Goal: Information Seeking & Learning: Learn about a topic

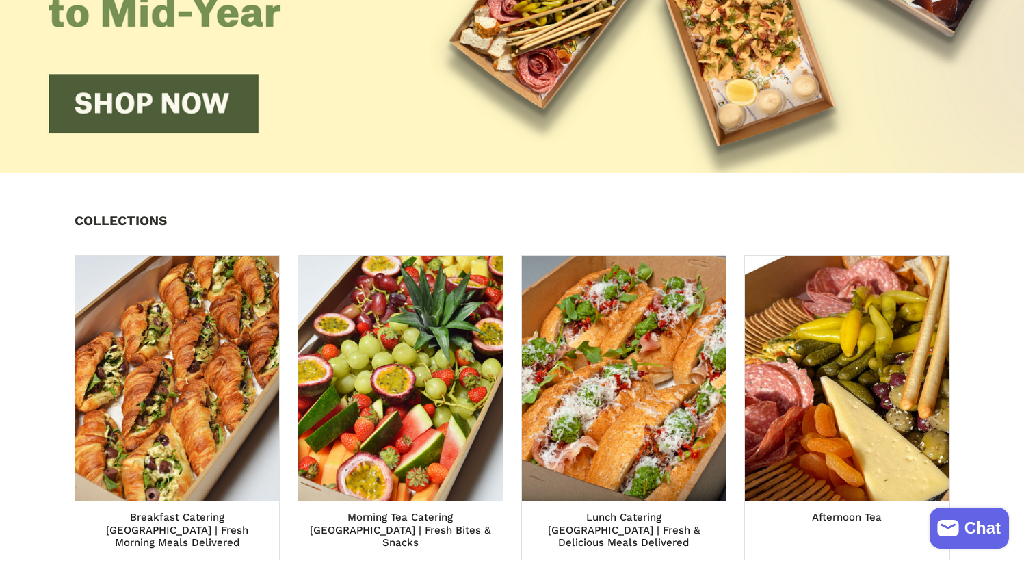
scroll to position [488, 0]
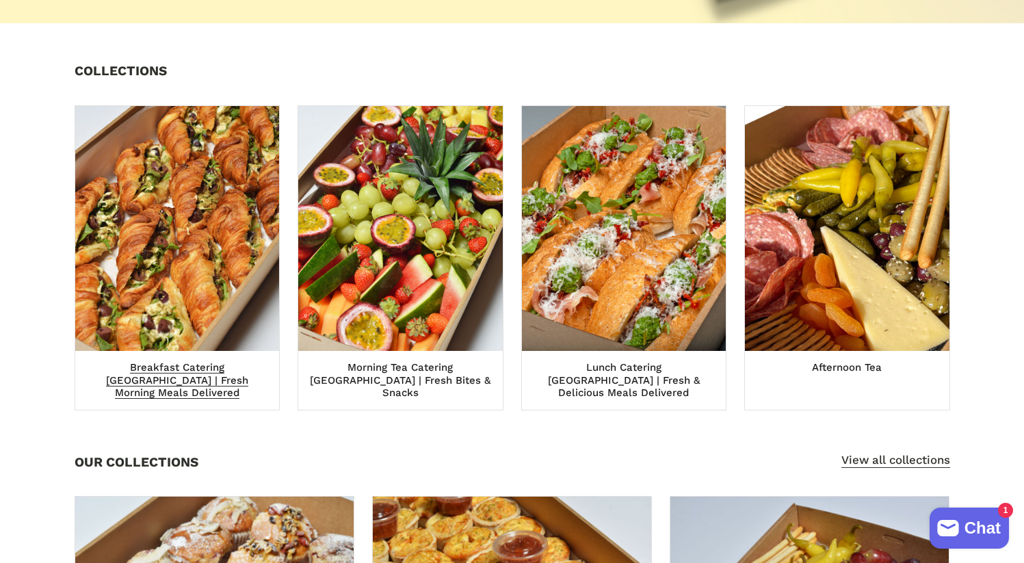
click at [129, 287] on img at bounding box center [177, 228] width 224 height 269
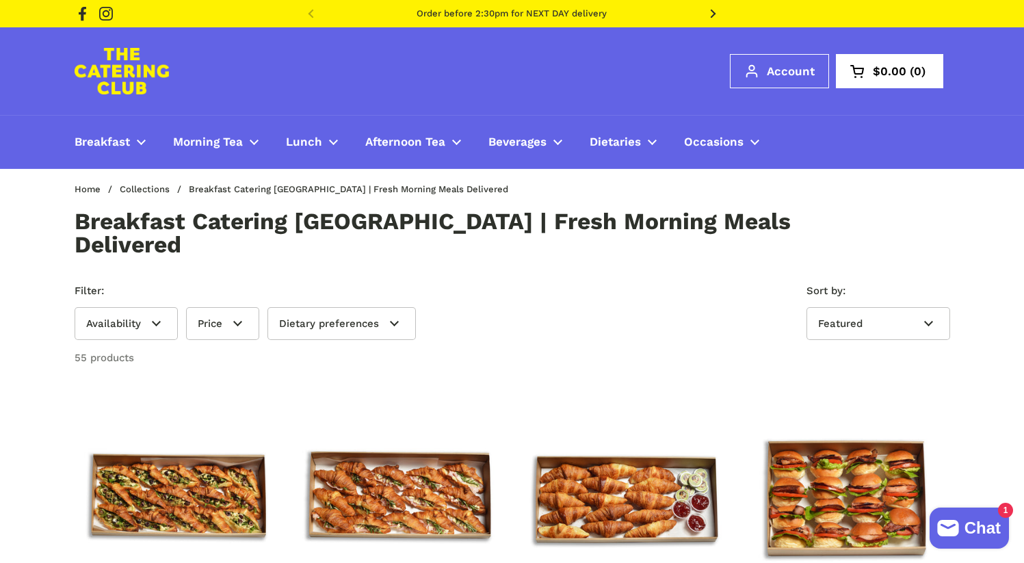
click at [144, 69] on img at bounding box center [122, 71] width 94 height 47
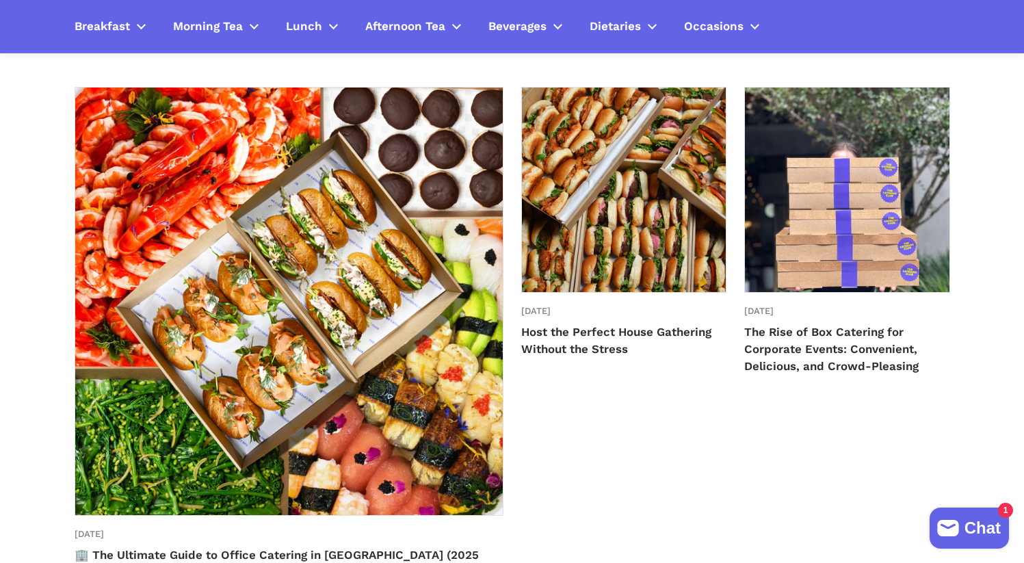
scroll to position [2975, 0]
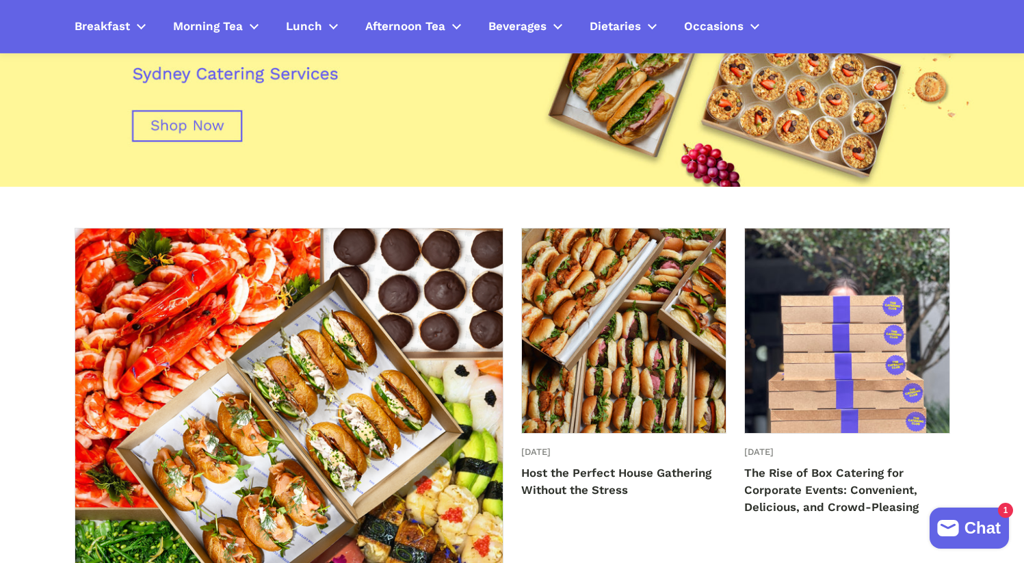
click at [810, 255] on img at bounding box center [847, 330] width 224 height 224
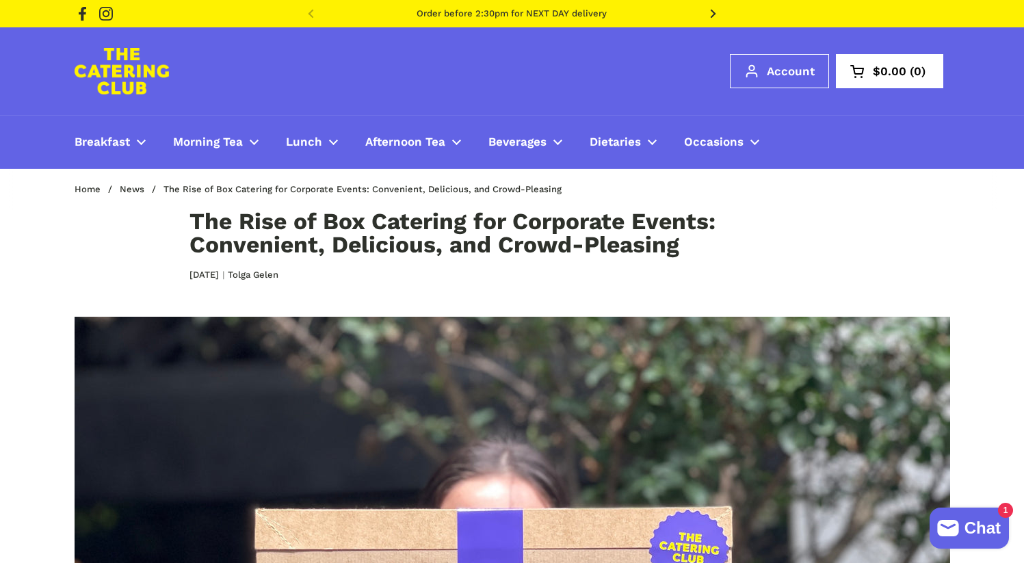
click at [150, 66] on img at bounding box center [122, 71] width 94 height 47
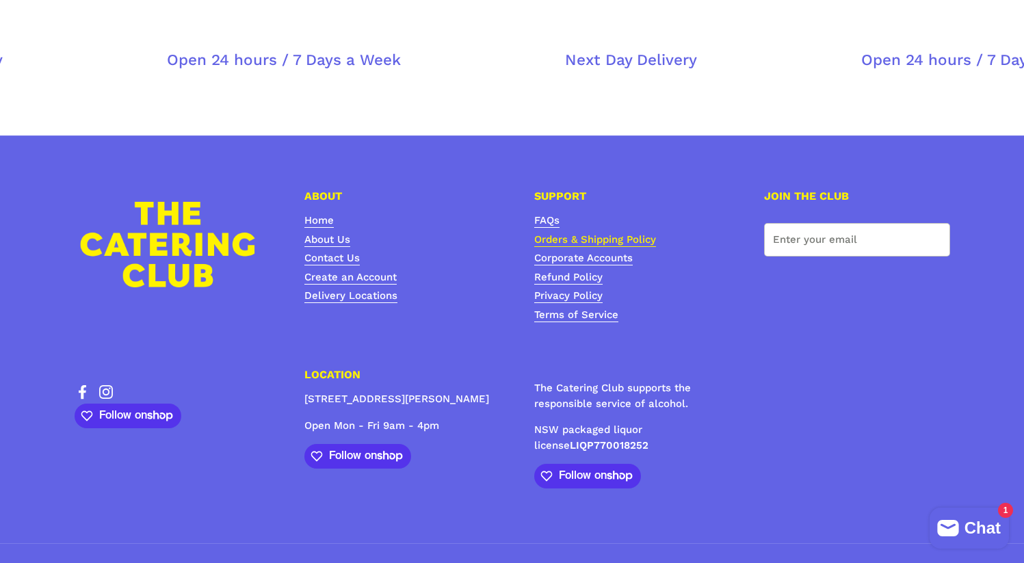
scroll to position [4861, 0]
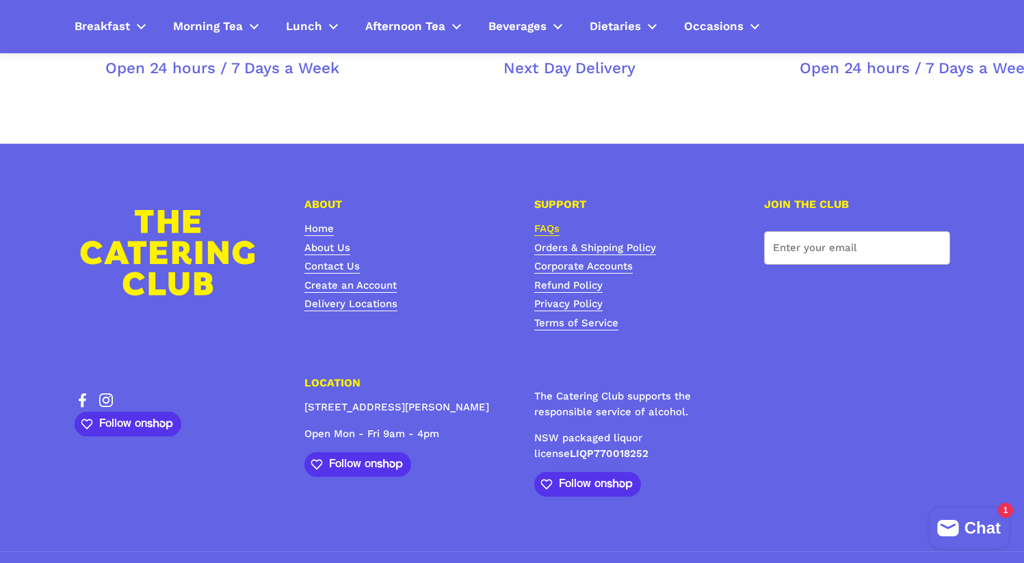
click at [551, 222] on link "FAQs" at bounding box center [546, 229] width 25 height 14
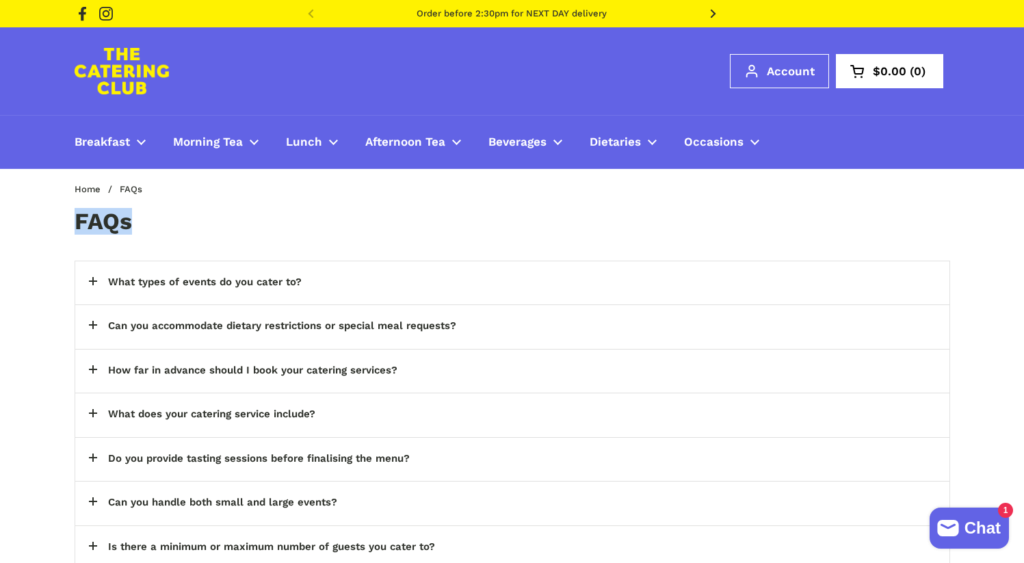
drag, startPoint x: 72, startPoint y: 216, endPoint x: 181, endPoint y: 226, distance: 109.9
click at [181, 226] on div "FAQs" at bounding box center [512, 221] width 930 height 23
click at [82, 213] on h1 "FAQs" at bounding box center [512, 221] width 875 height 23
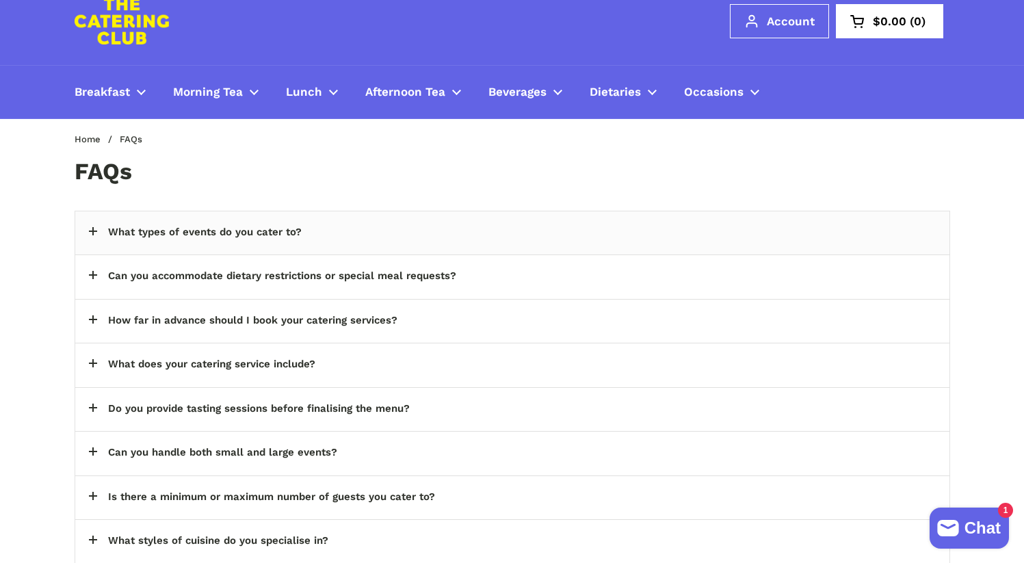
click at [211, 222] on div "What types of events do you cater to?" at bounding box center [512, 233] width 874 height 44
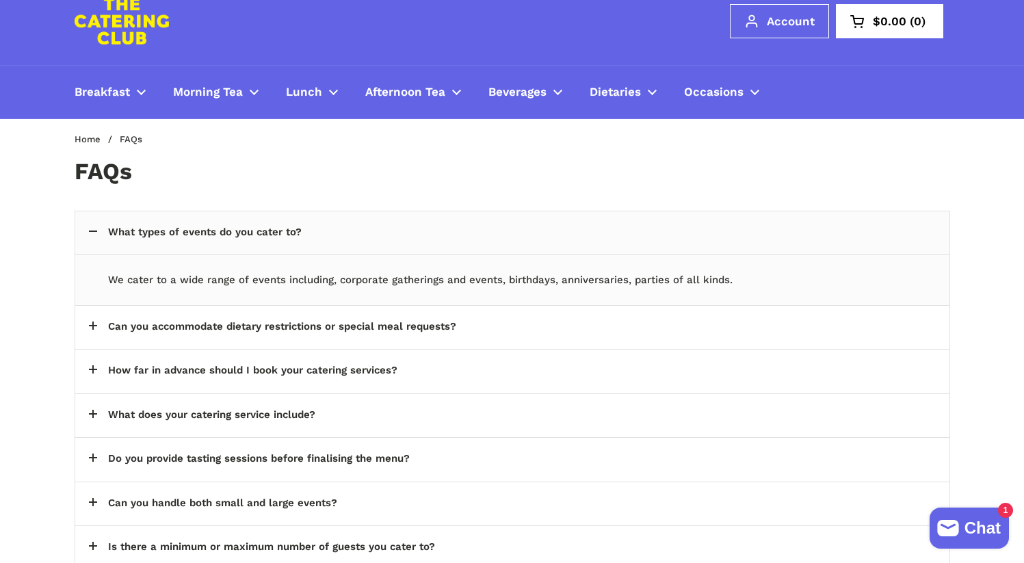
click at [174, 233] on span "What types of events do you cater to?" at bounding box center [516, 232] width 817 height 16
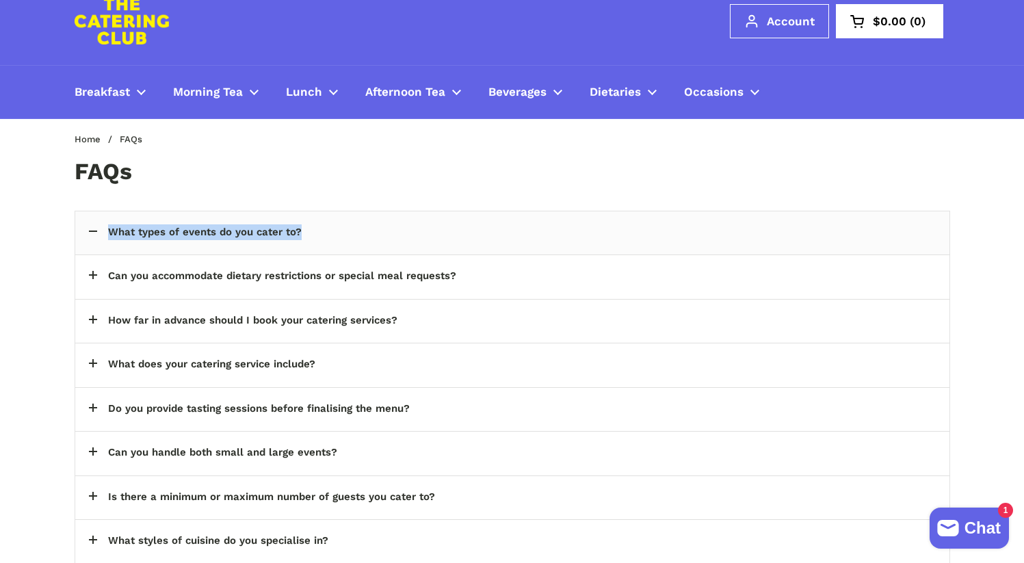
click at [174, 233] on span "What types of events do you cater to?" at bounding box center [516, 232] width 817 height 16
copy toggle-group "What types of events do you cater to? We cater to a wide range of events includ…"
click at [141, 24] on img at bounding box center [122, 21] width 94 height 47
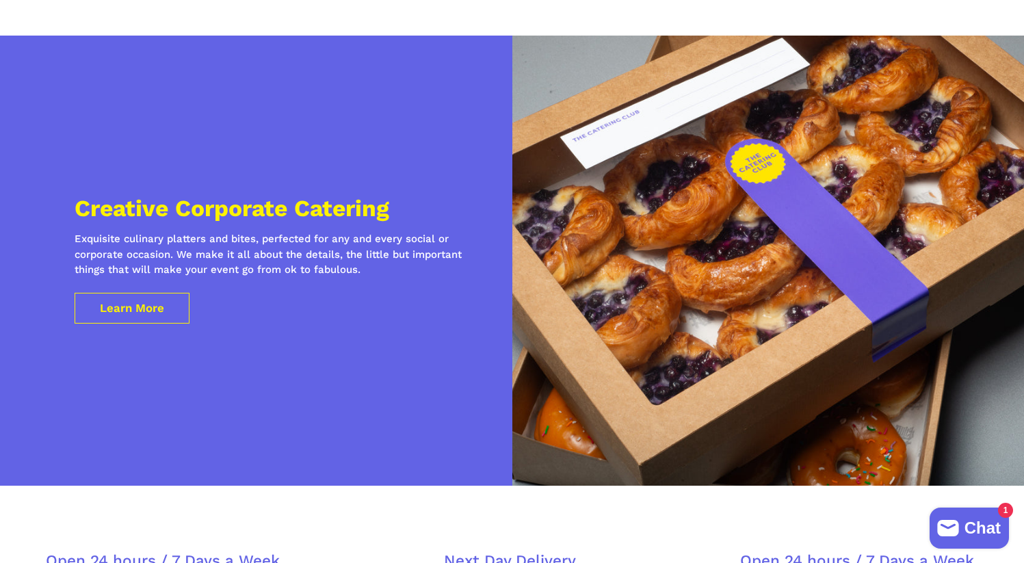
scroll to position [4052, 0]
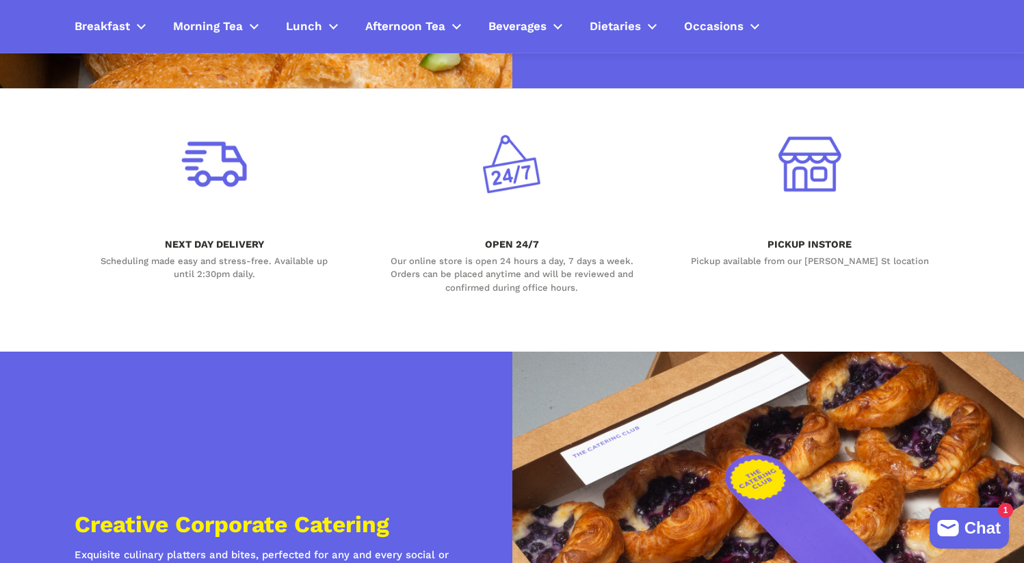
click at [175, 239] on span "NEXT DAY DELIVERY" at bounding box center [214, 245] width 99 height 13
drag, startPoint x: 175, startPoint y: 211, endPoint x: 244, endPoint y: 211, distance: 69.1
click at [244, 239] on span "NEXT DAY DELIVERY" at bounding box center [214, 245] width 99 height 13
drag, startPoint x: 238, startPoint y: 206, endPoint x: 163, endPoint y: 209, distance: 75.3
click at [163, 239] on h3 "NEXT DAY DELIVERY" at bounding box center [215, 244] width 246 height 10
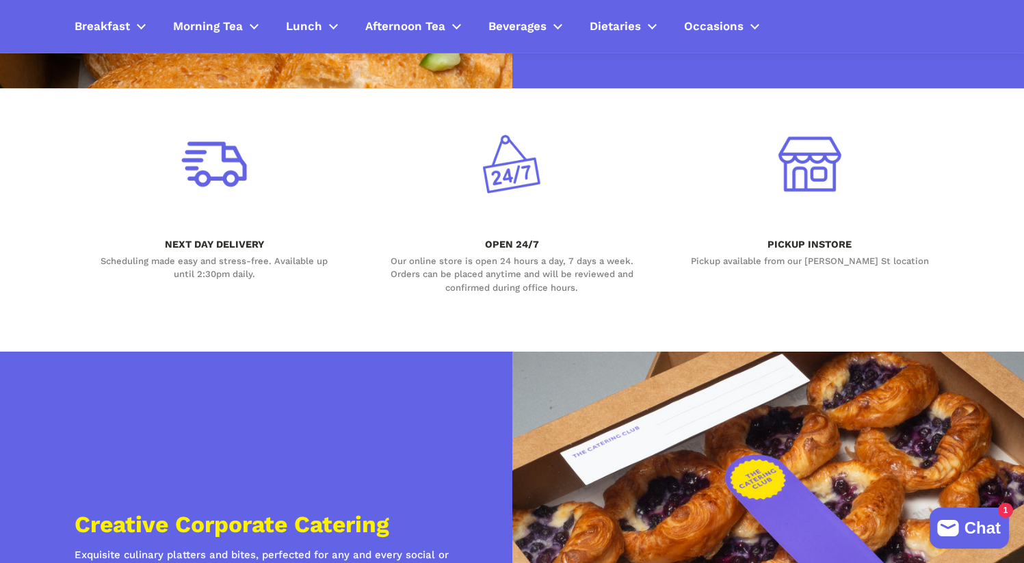
click at [163, 239] on h3 "NEXT DAY DELIVERY" at bounding box center [215, 244] width 246 height 10
drag, startPoint x: 160, startPoint y: 211, endPoint x: 287, endPoint y: 217, distance: 127.4
click at [287, 239] on h3 "NEXT DAY DELIVERY" at bounding box center [215, 244] width 246 height 10
drag, startPoint x: 92, startPoint y: 230, endPoint x: 219, endPoint y: 230, distance: 127.2
click at [217, 254] on div "Scheduling made easy and stress-free. Available up until 2:30pm daily." at bounding box center [215, 267] width 246 height 27
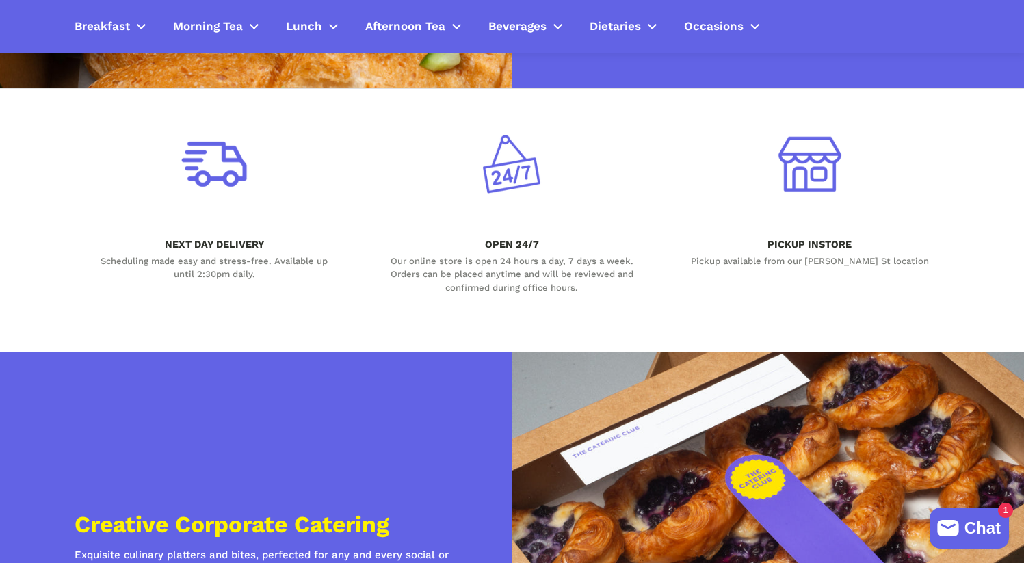
click at [219, 254] on div "Scheduling made easy and stress-free. Available up until 2:30pm daily." at bounding box center [215, 267] width 246 height 27
click at [256, 254] on div "Scheduling made easy and stress-free. Available up until 2:30pm daily." at bounding box center [215, 267] width 246 height 27
drag, startPoint x: 256, startPoint y: 244, endPoint x: 161, endPoint y: 233, distance: 96.4
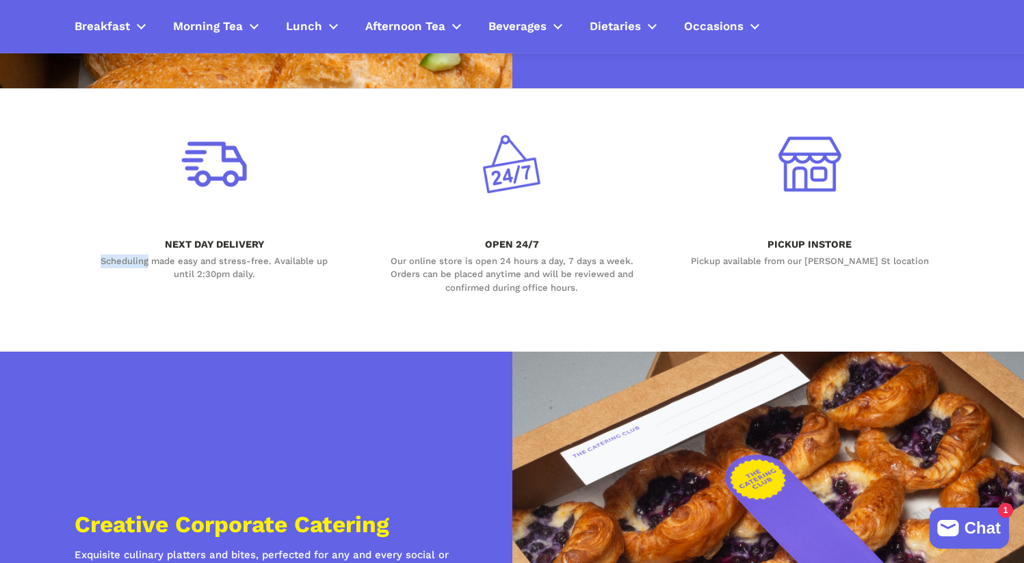
click at [161, 254] on div "Scheduling made easy and stress-free. Available up until 2:30pm daily." at bounding box center [215, 267] width 246 height 27
drag, startPoint x: 222, startPoint y: 234, endPoint x: 226, endPoint y: 256, distance: 22.2
click at [223, 254] on div "Scheduling made easy and stress-free. Available up until 2:30pm daily." at bounding box center [215, 267] width 246 height 27
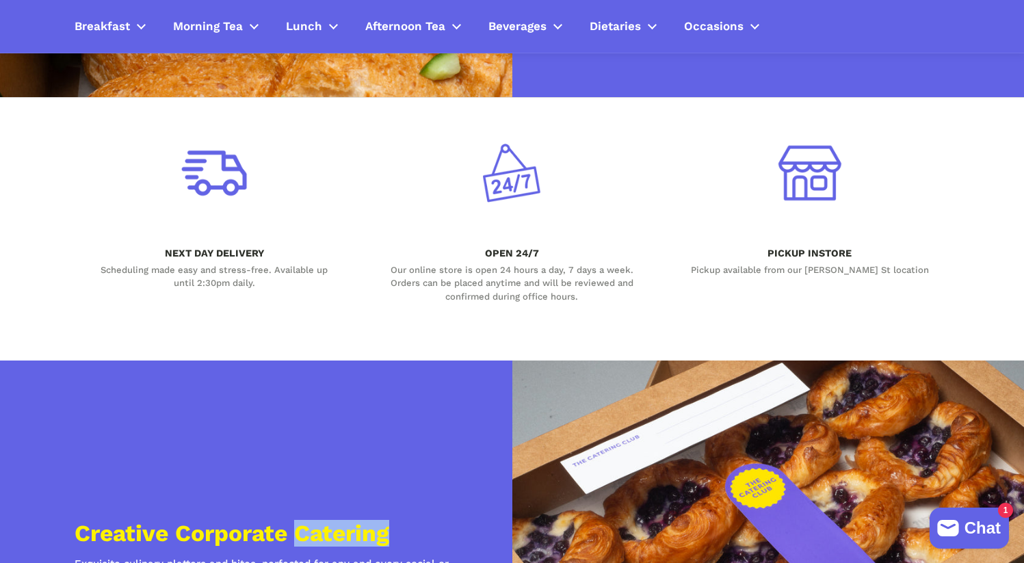
drag, startPoint x: 178, startPoint y: 485, endPoint x: 172, endPoint y: 512, distance: 27.4
drag, startPoint x: 172, startPoint y: 512, endPoint x: 302, endPoint y: 506, distance: 130.7
click at [291, 522] on h2 "Creative Corporate Catering" at bounding box center [277, 533] width 404 height 23
click at [303, 522] on h2 "Creative Corporate Catering" at bounding box center [277, 533] width 404 height 23
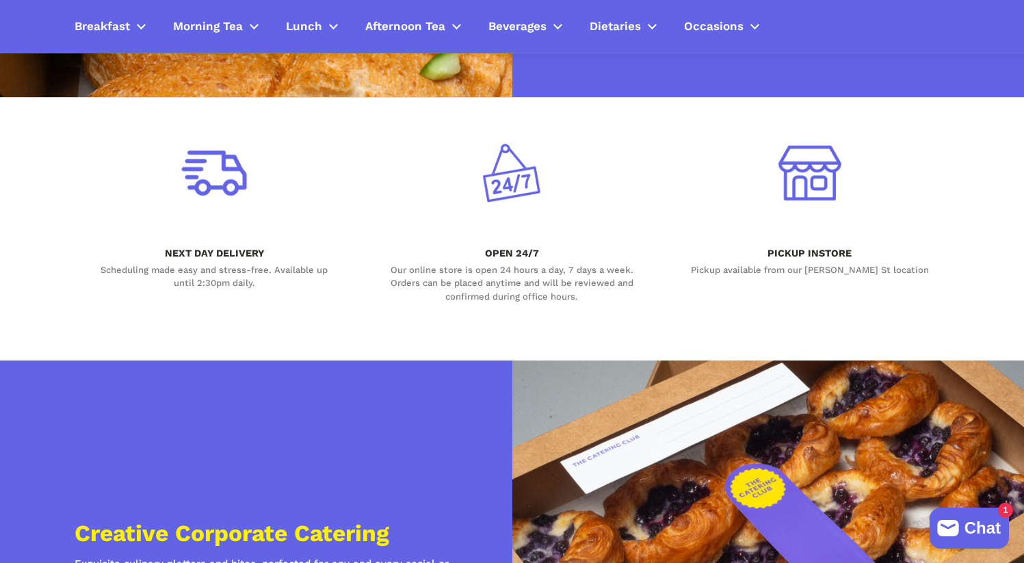
drag, startPoint x: 323, startPoint y: 473, endPoint x: 223, endPoint y: 236, distance: 256.8
click at [223, 263] on div "Scheduling made easy and stress-free. Available up until 2:30pm daily." at bounding box center [215, 276] width 246 height 27
click at [174, 263] on div "Scheduling made easy and stress-free. Available up until 2:30pm daily." at bounding box center [215, 276] width 246 height 27
click at [319, 270] on div "NEXT DAY DELIVERY Scheduling made easy and stress-free. Available up until 2:30…" at bounding box center [215, 277] width 280 height 59
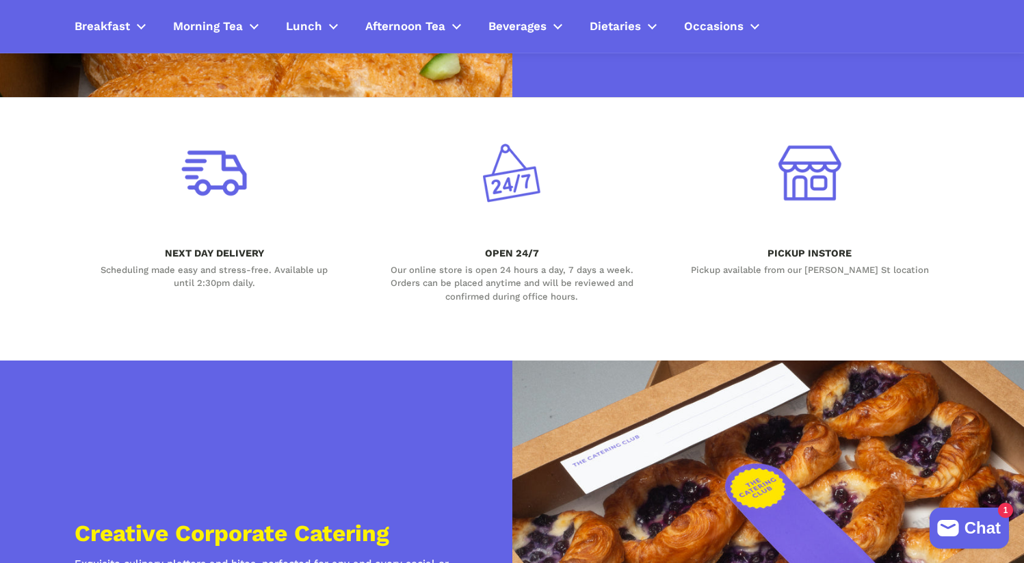
drag, startPoint x: 336, startPoint y: 457, endPoint x: 114, endPoint y: 207, distance: 334.8
copy main "NEXT DAY DELIVERY Scheduling made easy and stress-free. Available up until 2:30…"
click at [670, 179] on div "PICKUP INSTORE Pickup available from our [PERSON_NAME] St location" at bounding box center [810, 209] width 280 height 223
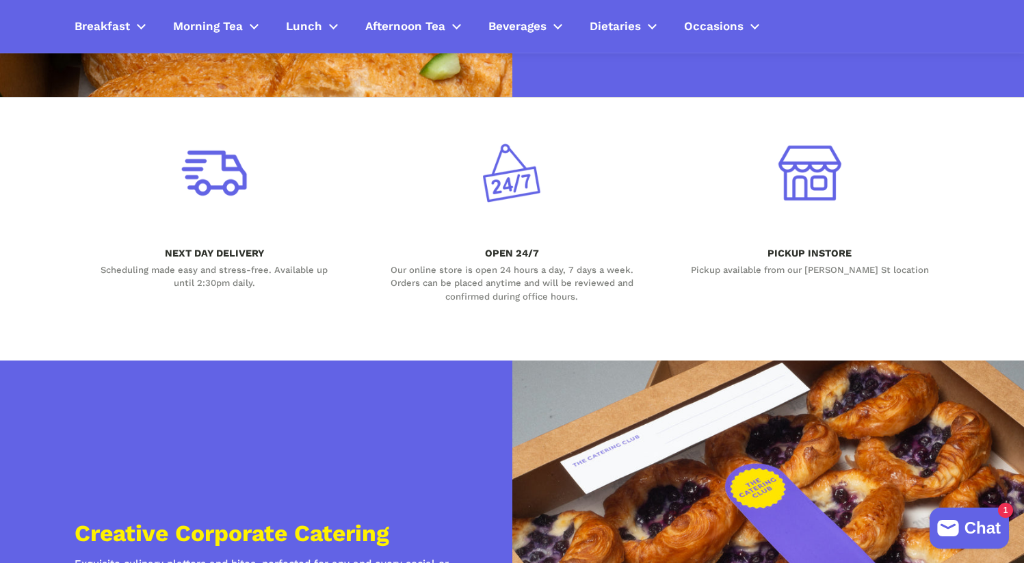
click at [667, 177] on div "NEXT DAY DELIVERY Scheduling made easy and stress-free. Available up until 2:30…" at bounding box center [512, 209] width 875 height 223
click at [667, 176] on div "NEXT DAY DELIVERY Scheduling made easy and stress-free. Available up until 2:30…" at bounding box center [512, 209] width 875 height 223
click at [734, 267] on div "PICKUP INSTORE Pickup available from our [PERSON_NAME] St location" at bounding box center [810, 209] width 280 height 223
click at [749, 263] on div "Pickup available from our [PERSON_NAME] St location" at bounding box center [810, 270] width 246 height 14
click at [752, 263] on div "Pickup available from our [PERSON_NAME] St location" at bounding box center [810, 270] width 246 height 14
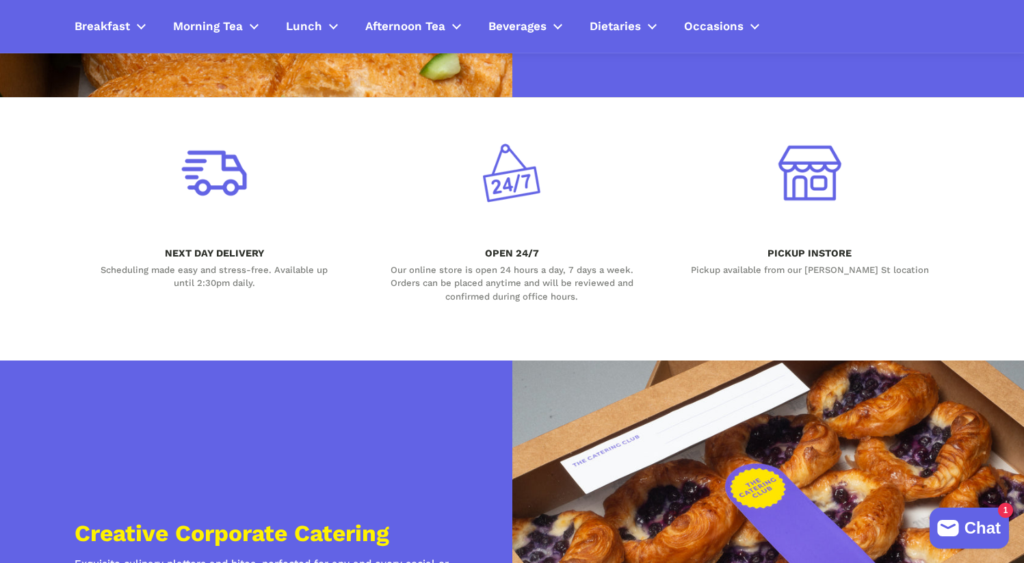
click at [873, 263] on div "Pickup available from our [PERSON_NAME] St location" at bounding box center [810, 270] width 246 height 14
click at [860, 284] on div "PICKUP INSTORE Pickup available from our [PERSON_NAME] St location" at bounding box center [810, 209] width 280 height 223
click at [860, 283] on div "PICKUP INSTORE Pickup available from our [PERSON_NAME] St location" at bounding box center [810, 209] width 280 height 223
click at [831, 274] on div "PICKUP INSTORE Pickup available from our [PERSON_NAME] St location" at bounding box center [810, 209] width 280 height 223
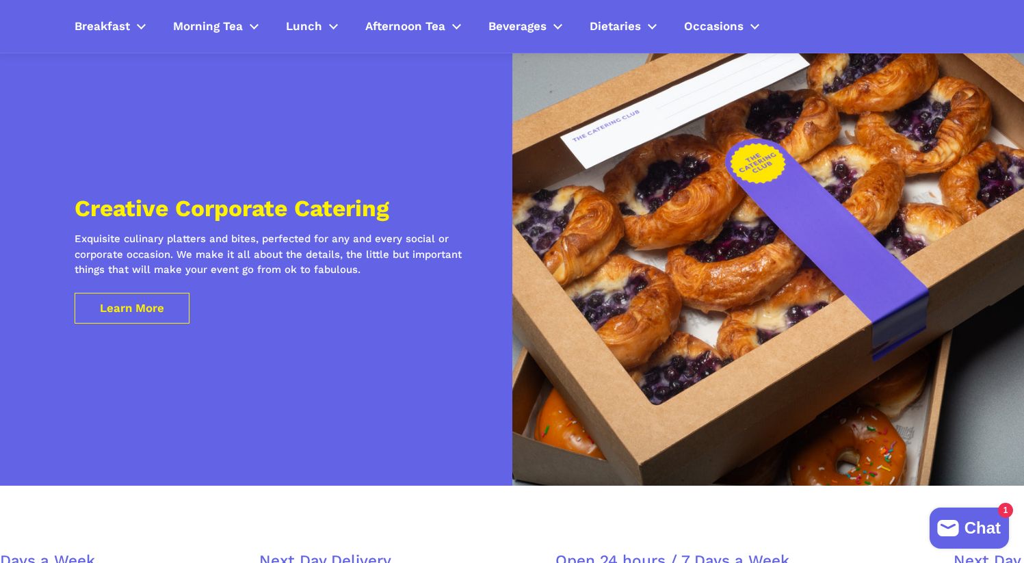
scroll to position [3797, 0]
